Goal: Task Accomplishment & Management: Manage account settings

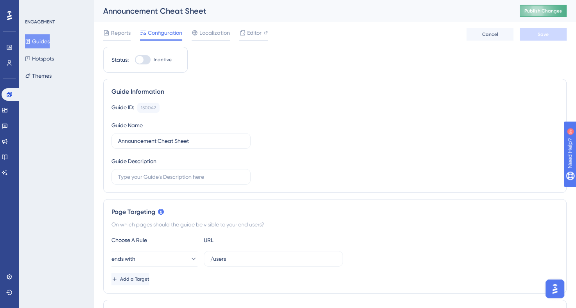
click at [552, 11] on span "Publish Changes" at bounding box center [543, 11] width 38 height 6
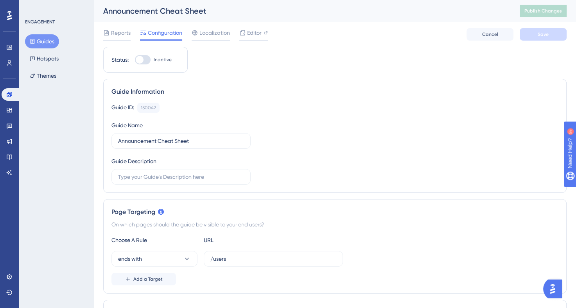
click at [138, 59] on div at bounding box center [140, 60] width 8 height 8
click at [135, 60] on input "Inactive" at bounding box center [135, 60] width 0 height 0
checkbox input "true"
click at [542, 34] on span "Save" at bounding box center [543, 34] width 11 height 6
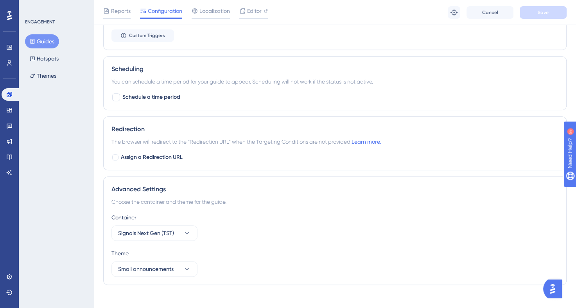
scroll to position [512, 0]
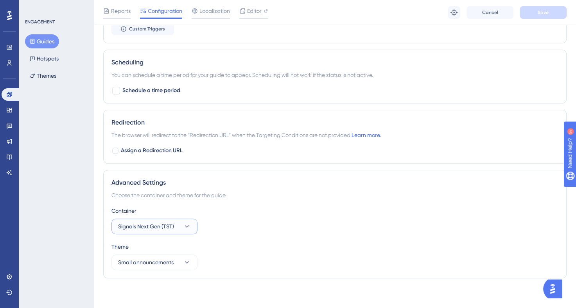
click at [185, 227] on icon at bounding box center [187, 227] width 8 height 8
click at [154, 266] on span "Signals Next Gen (PRD)" at bounding box center [151, 266] width 57 height 9
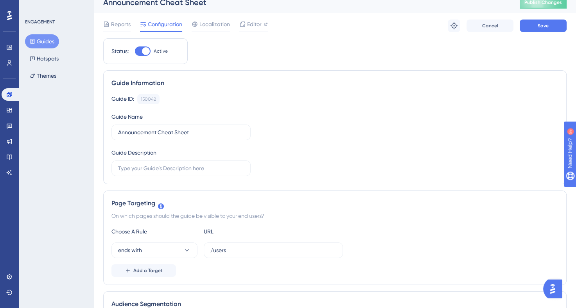
scroll to position [0, 0]
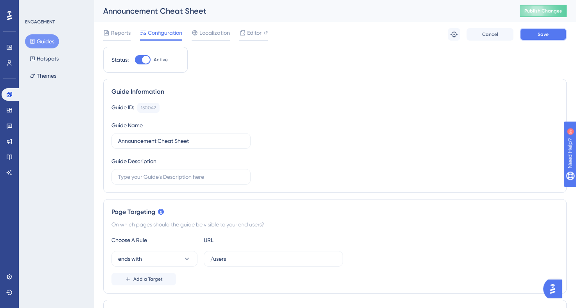
click at [538, 36] on span "Save" at bounding box center [543, 34] width 11 height 6
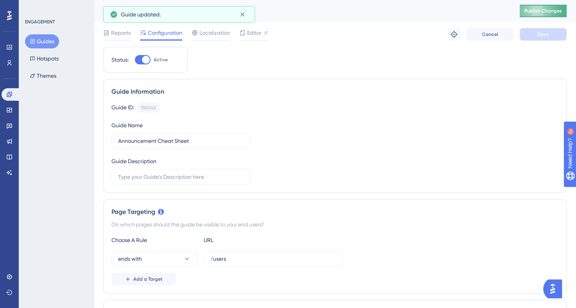
click at [551, 11] on span "Publish Changes" at bounding box center [543, 11] width 38 height 6
